Goal: Task Accomplishment & Management: Use online tool/utility

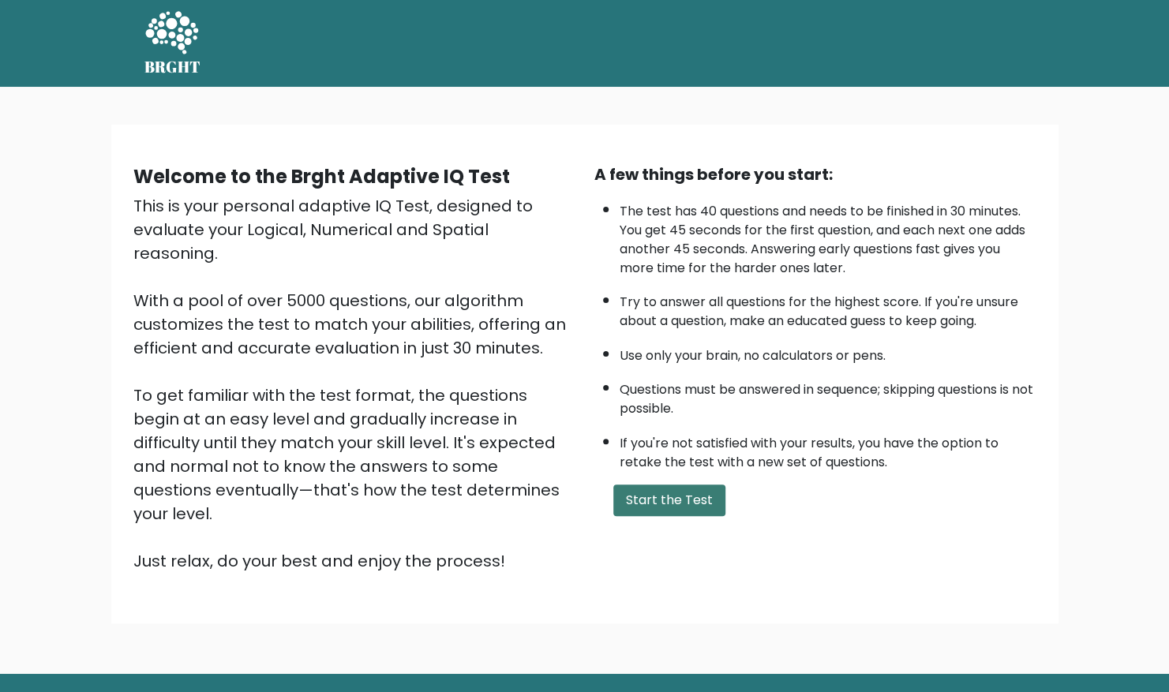
click at [655, 495] on button "Start the Test" at bounding box center [669, 501] width 112 height 32
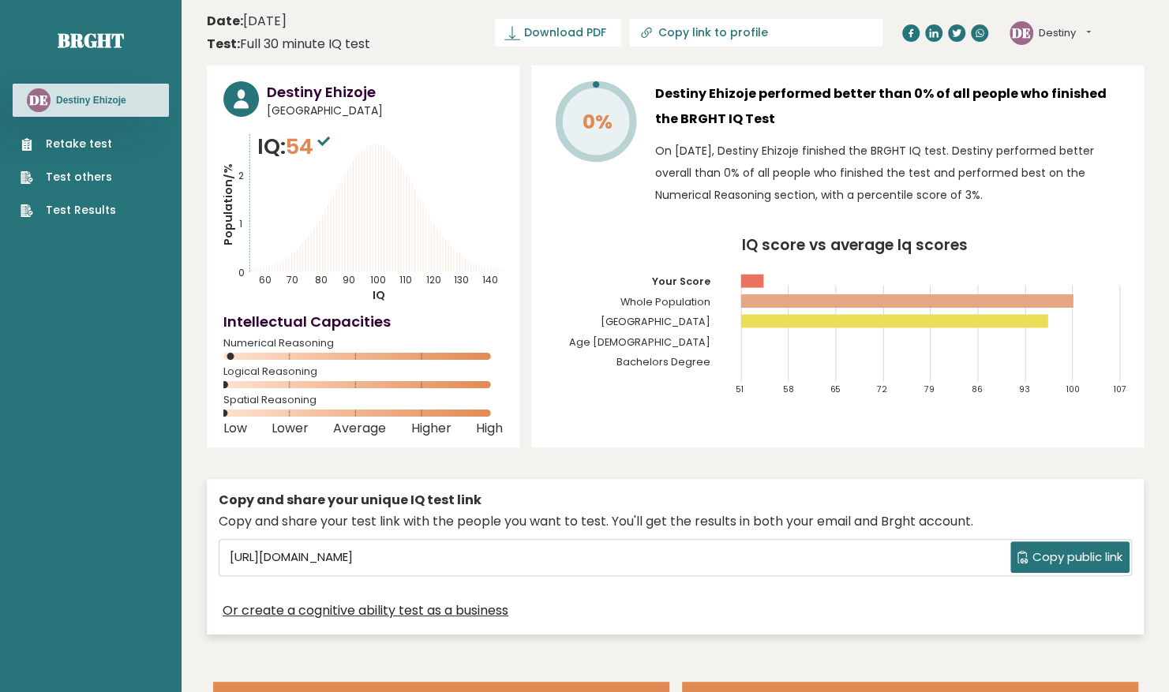
click at [46, 141] on link "Retake test" at bounding box center [69, 144] width 96 height 17
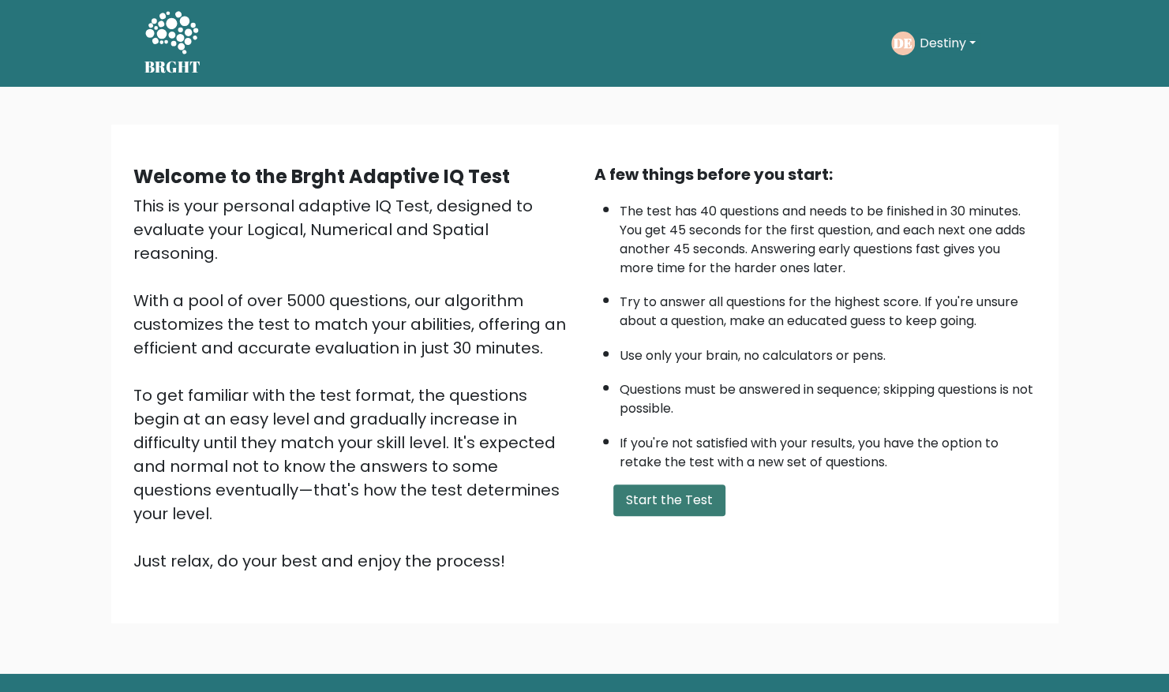
click at [671, 499] on button "Start the Test" at bounding box center [669, 501] width 112 height 32
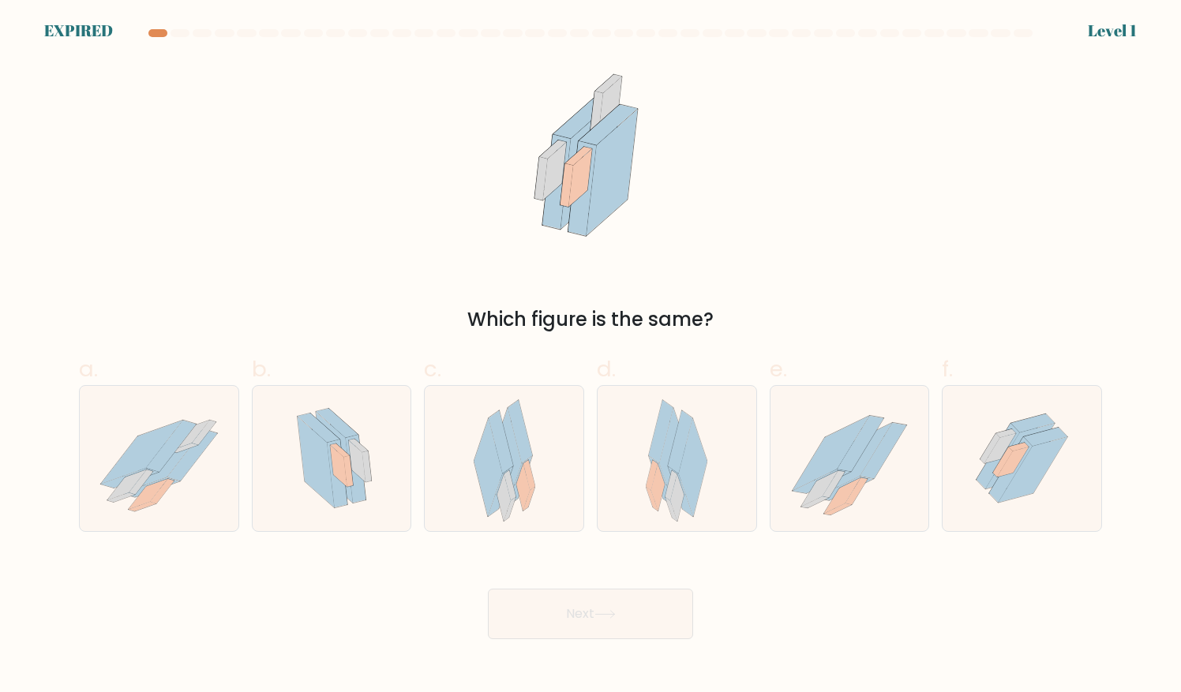
drag, startPoint x: 347, startPoint y: 107, endPoint x: 336, endPoint y: 121, distance: 16.9
click at [336, 121] on div "Which figure is the same?" at bounding box center [590, 197] width 1042 height 274
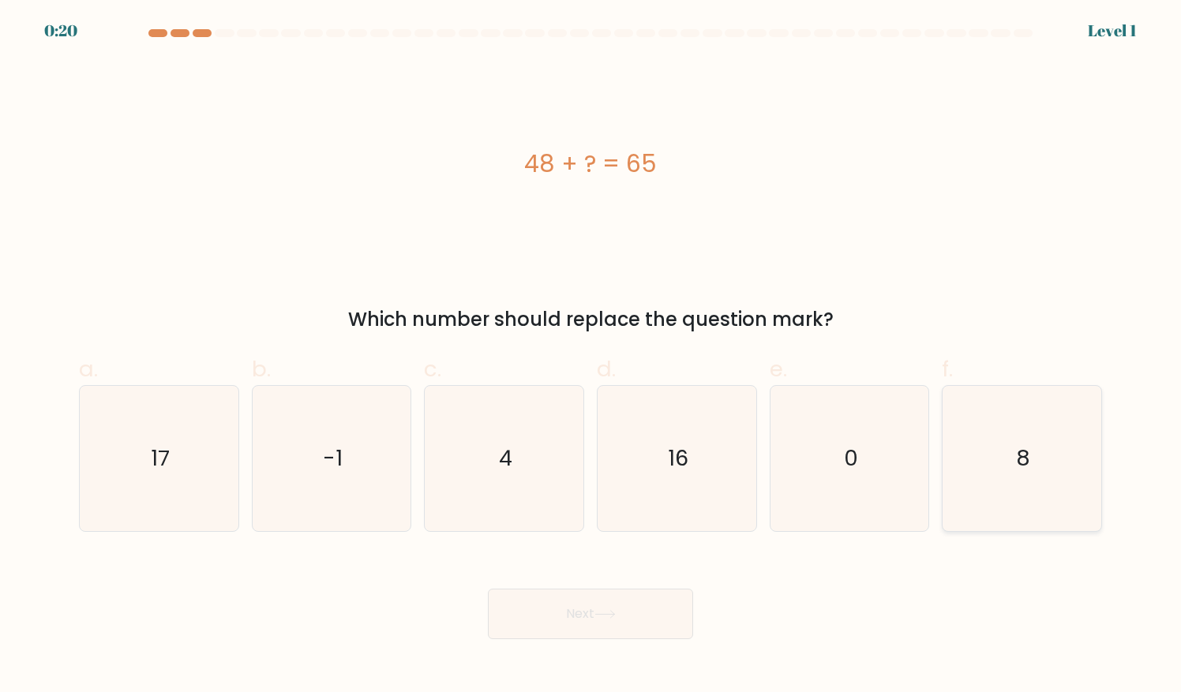
click at [1049, 497] on icon "8" at bounding box center [1022, 458] width 145 height 145
click at [591, 357] on input "f. 8" at bounding box center [591, 352] width 1 height 10
radio input "true"
click at [1077, 496] on icon "8" at bounding box center [1023, 459] width 144 height 144
click at [591, 357] on input "f. 8" at bounding box center [591, 352] width 1 height 10
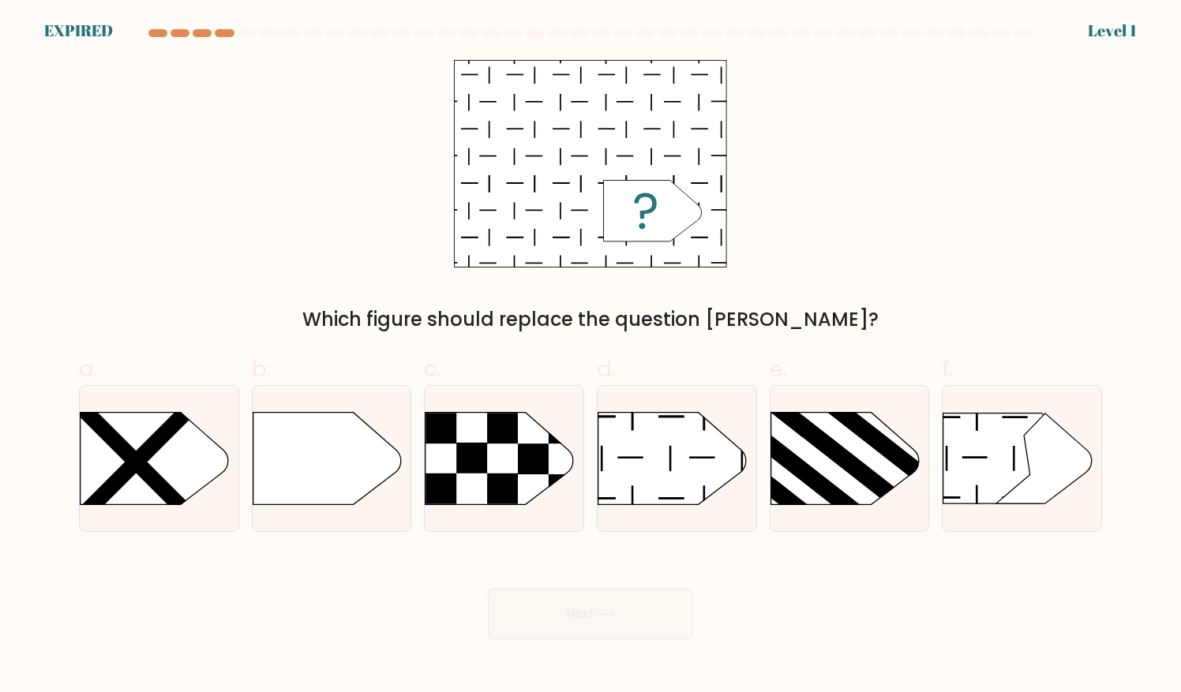
click at [249, 212] on div "Which figure should replace the question mark?" at bounding box center [590, 197] width 1042 height 274
